Goal: Browse casually: Explore the website without a specific task or goal

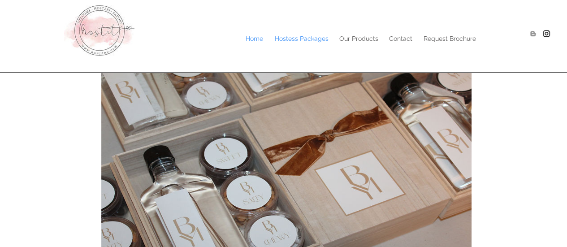
click at [302, 38] on p "Hostess Packages" at bounding box center [301, 38] width 63 height 13
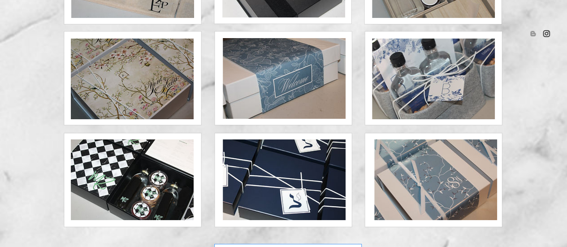
scroll to position [225, 0]
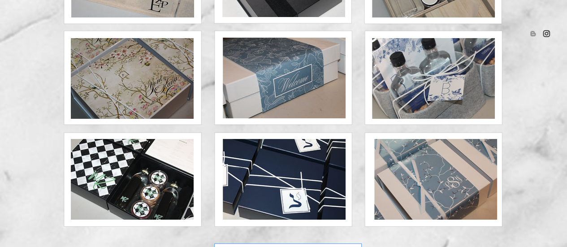
click at [453, 96] on img at bounding box center [433, 78] width 123 height 81
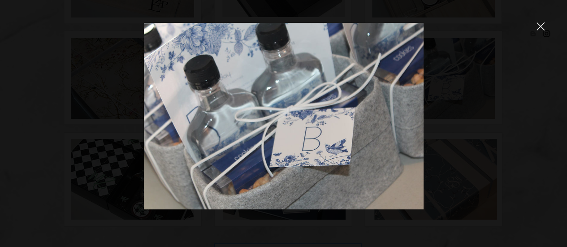
click at [538, 30] on icon "close" at bounding box center [541, 26] width 8 height 8
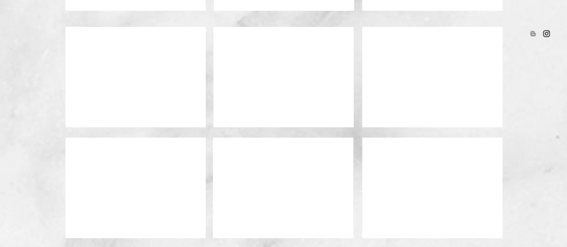
scroll to position [586, 0]
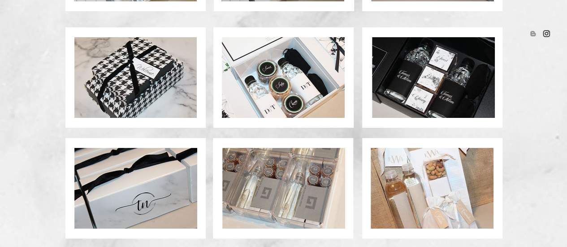
click at [284, 103] on img at bounding box center [283, 77] width 123 height 81
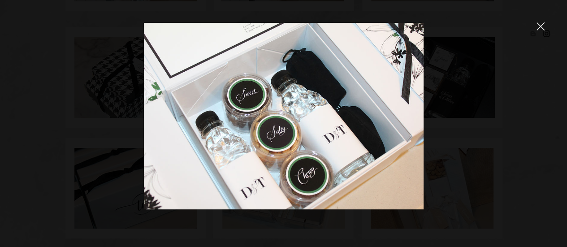
click at [536, 34] on div at bounding box center [283, 123] width 567 height 247
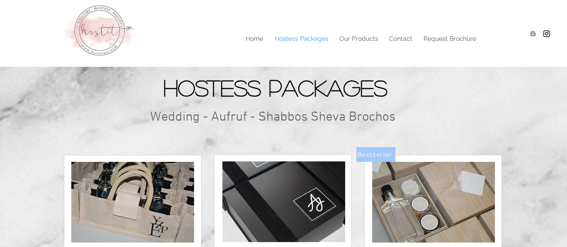
scroll to position [604, 0]
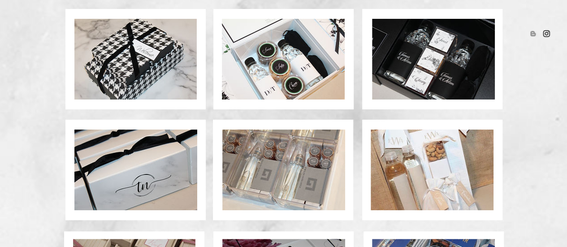
click at [449, 73] on img at bounding box center [433, 59] width 123 height 81
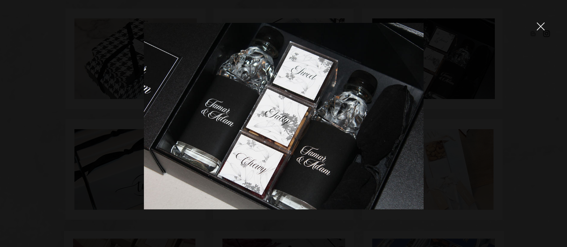
click at [489, 60] on div at bounding box center [283, 123] width 567 height 247
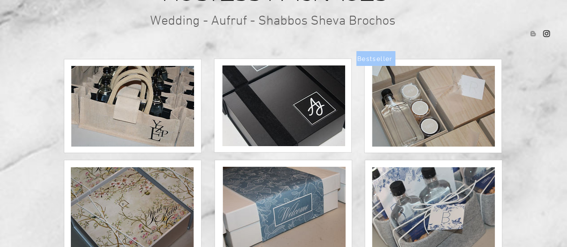
scroll to position [218, 0]
